Goal: Find specific page/section: Find specific page/section

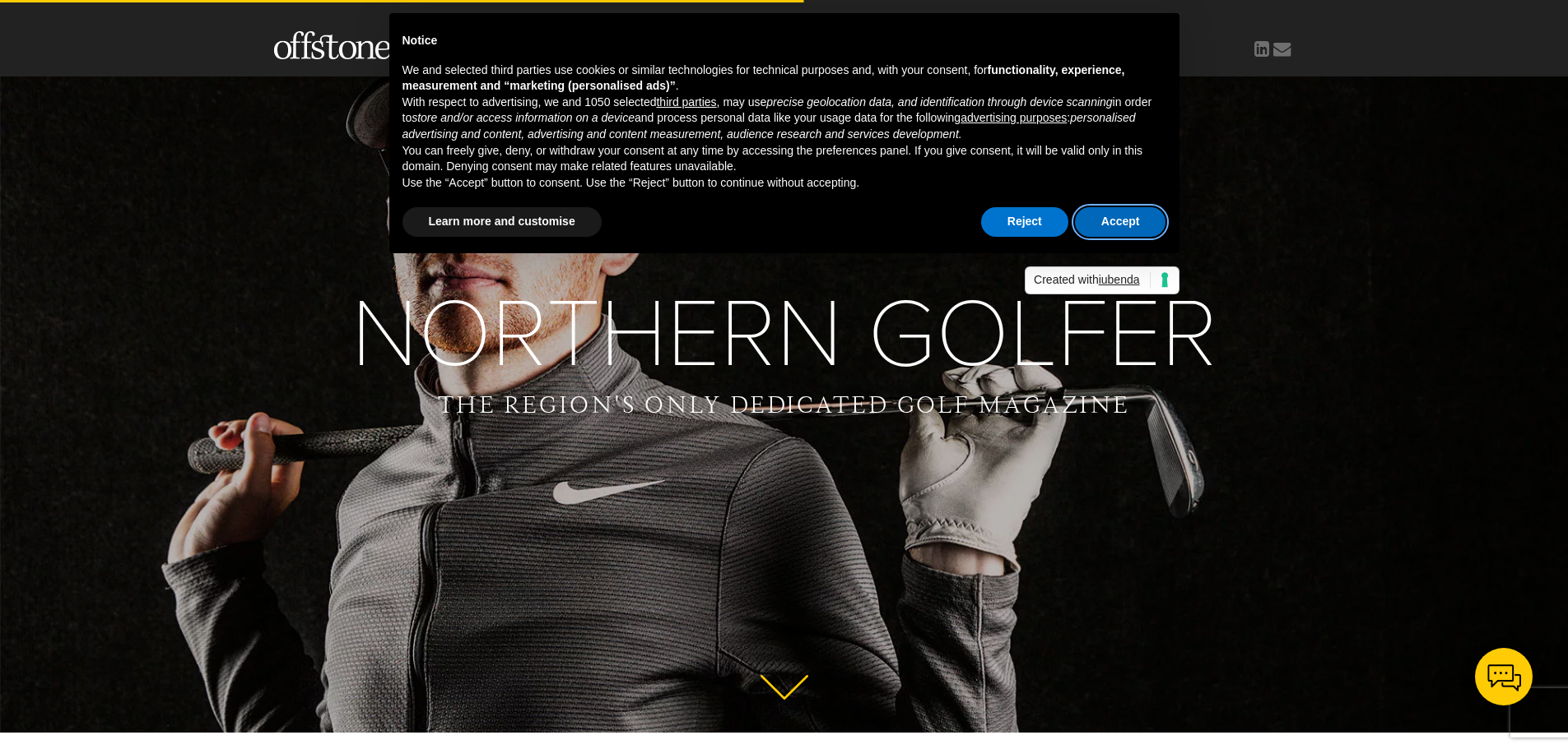
click at [1125, 217] on button "Accept" at bounding box center [1120, 222] width 91 height 29
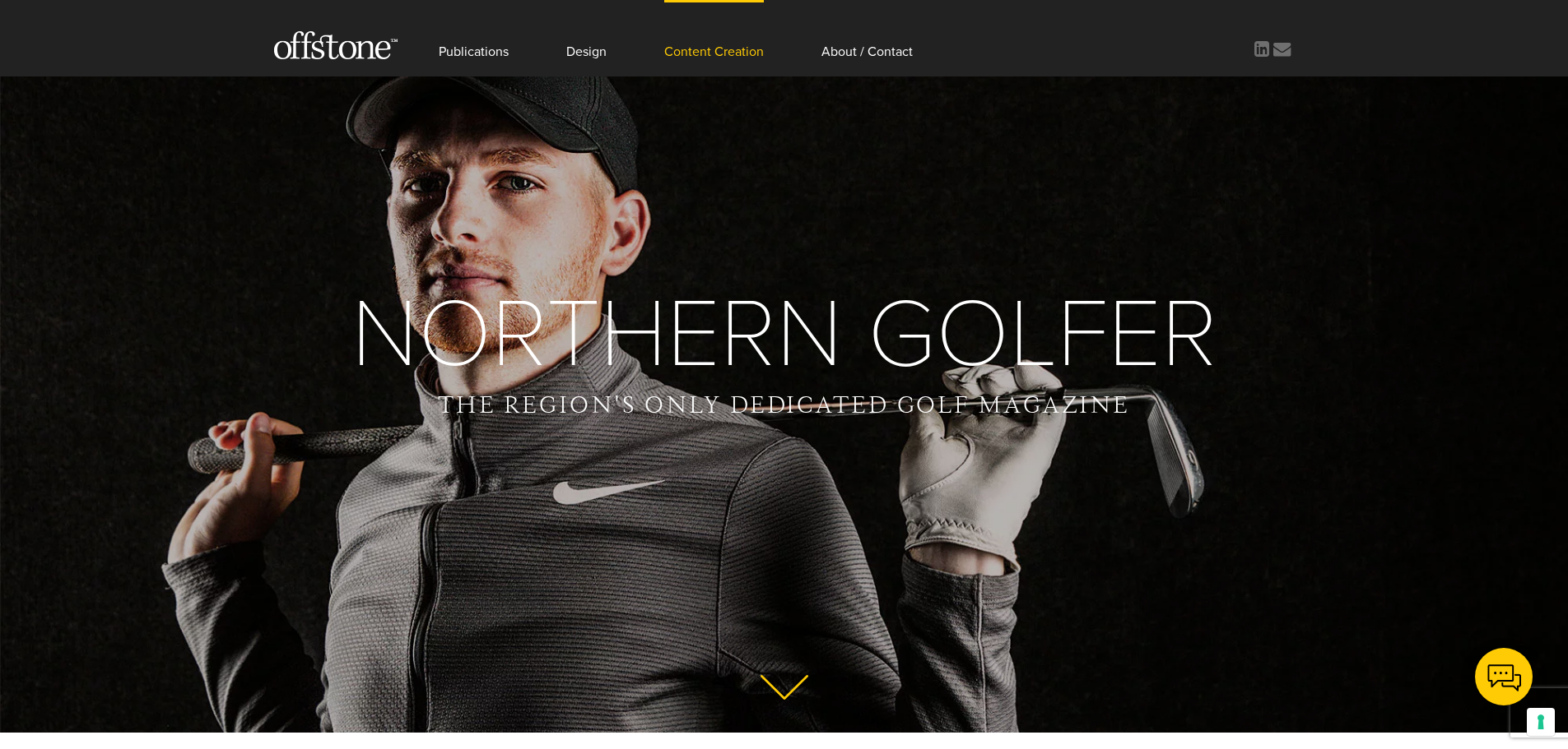
click at [702, 52] on link "Content Creation" at bounding box center [714, 38] width 99 height 77
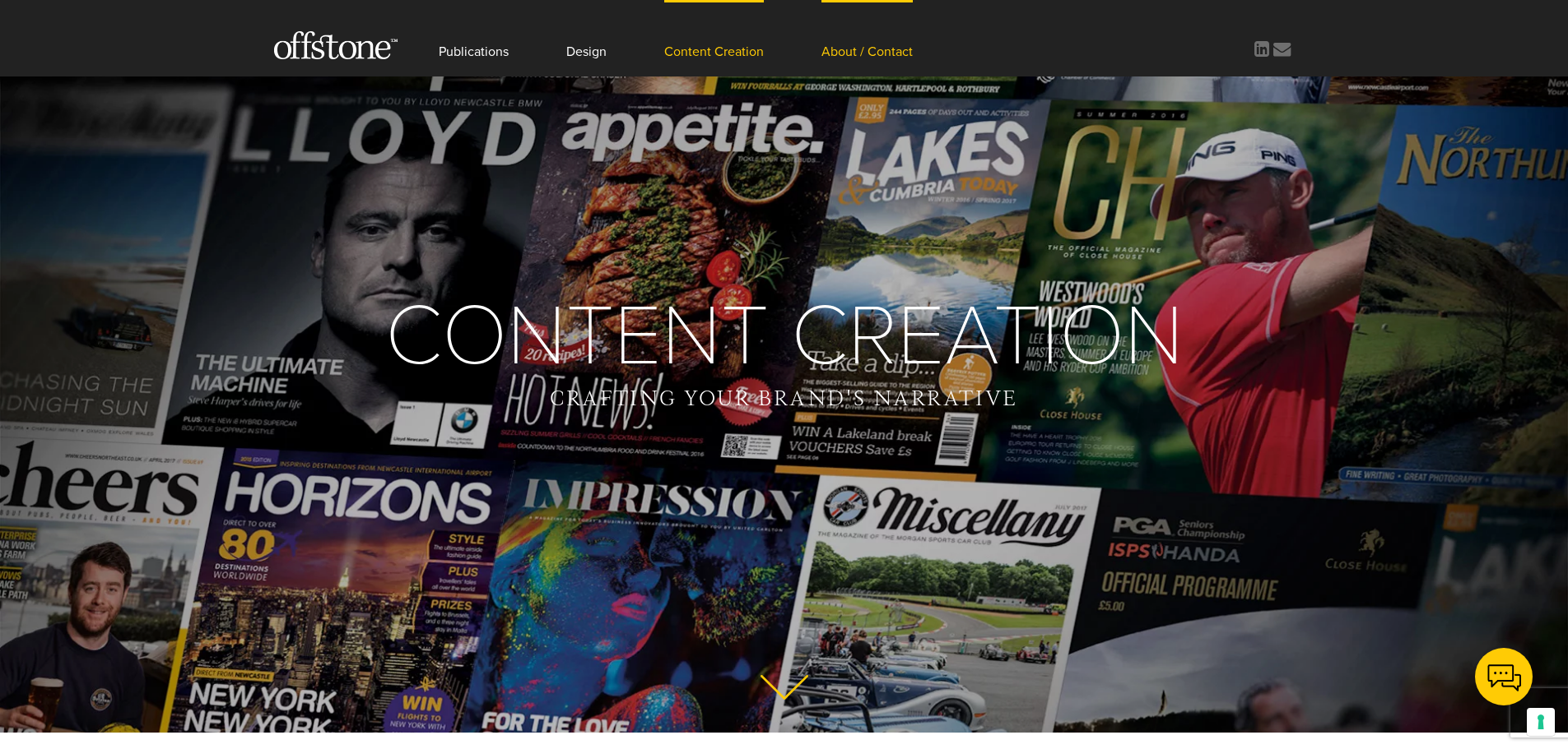
click at [864, 52] on link "About / Contact" at bounding box center [867, 38] width 91 height 77
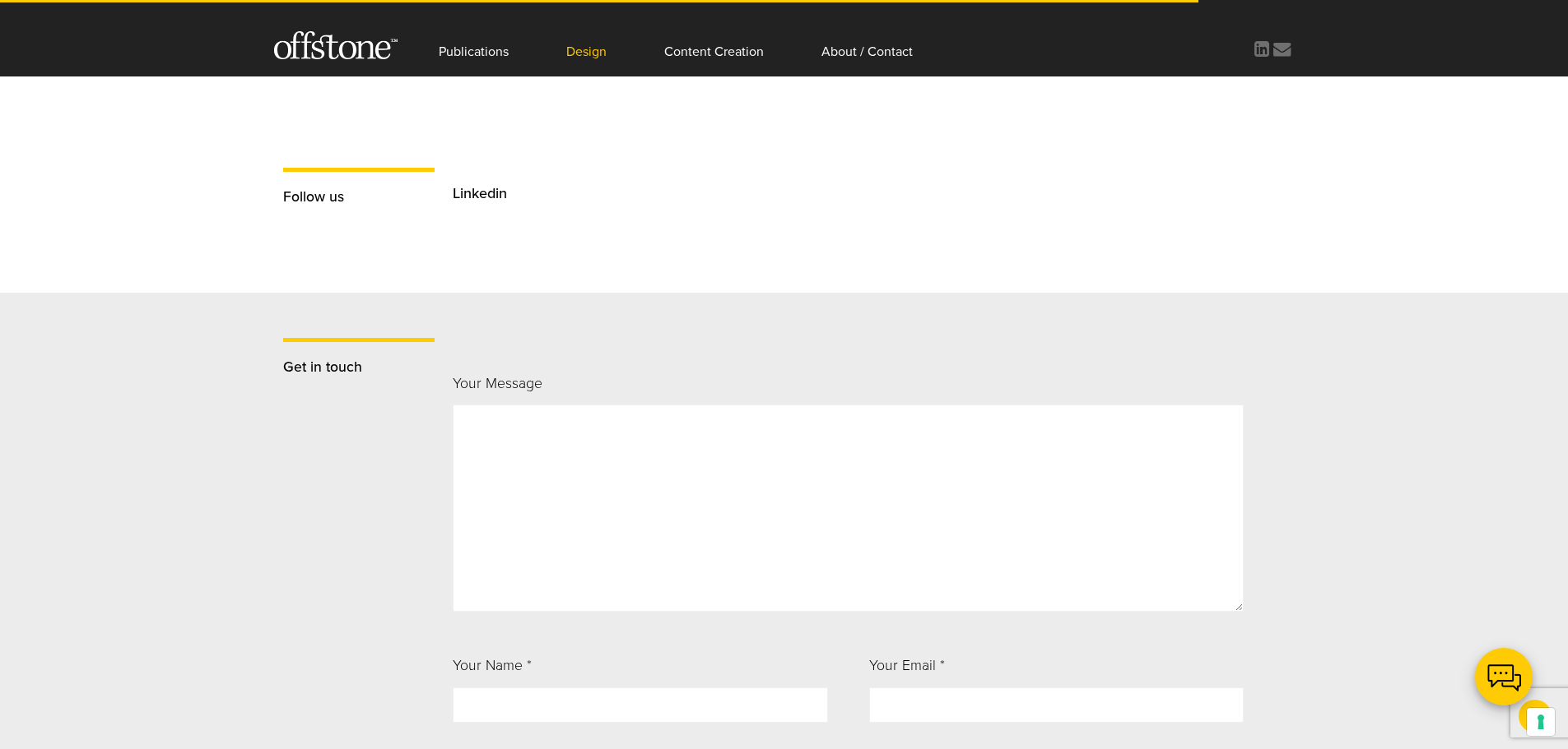
scroll to position [1428, 0]
